Goal: Find specific page/section: Find specific page/section

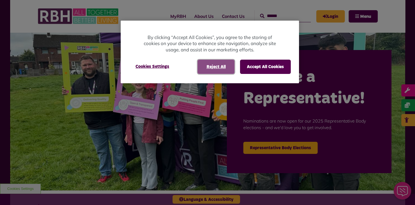
click at [222, 67] on button "Reject All" at bounding box center [215, 66] width 37 height 14
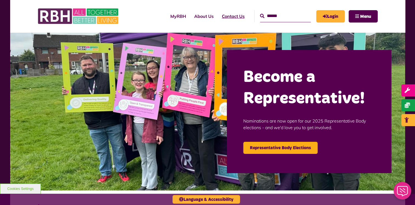
click at [221, 17] on link "Contact Us" at bounding box center [233, 16] width 31 height 15
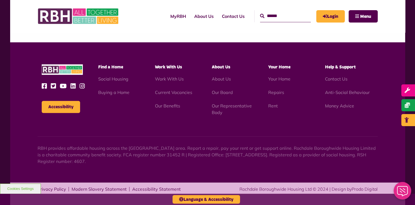
scroll to position [454, 0]
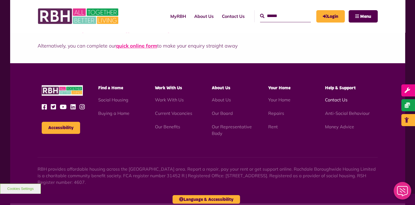
click at [341, 99] on link "Contact Us" at bounding box center [336, 99] width 22 height 5
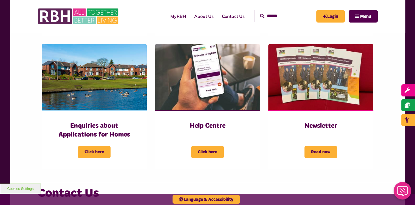
scroll to position [237, 0]
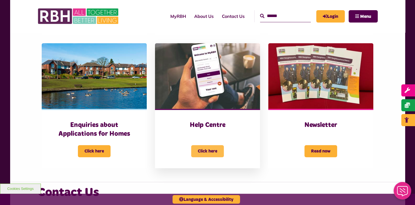
click at [204, 151] on span "Click here" at bounding box center [207, 151] width 33 height 12
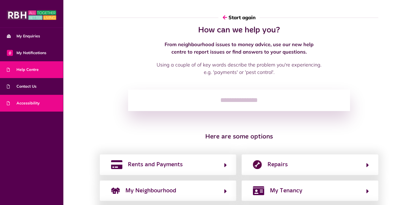
click at [31, 102] on span "Accessibility" at bounding box center [23, 103] width 33 height 6
